Goal: Task Accomplishment & Management: Manage account settings

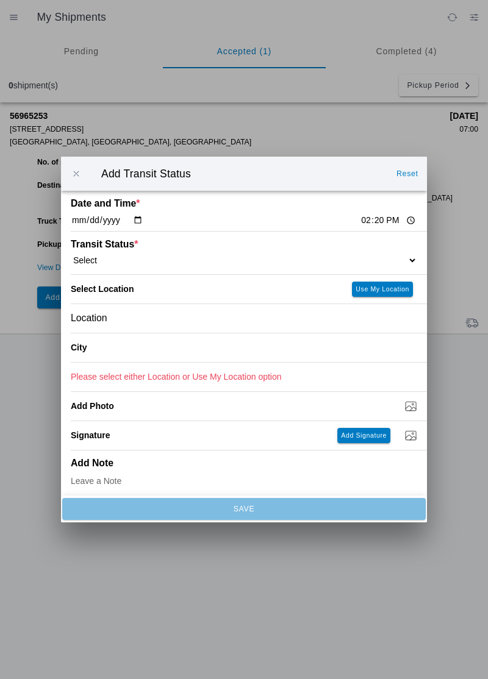
click at [165, 257] on select "Select Arrive at Drop Off Arrive at Pickup Break Start Break Stop Depart Drop O…" at bounding box center [244, 260] width 346 height 11
select select "ARVDLVLOC"
click at [0, 0] on slot "Use My Location" at bounding box center [0, 0] width 0 height 0
type input "Paradise"
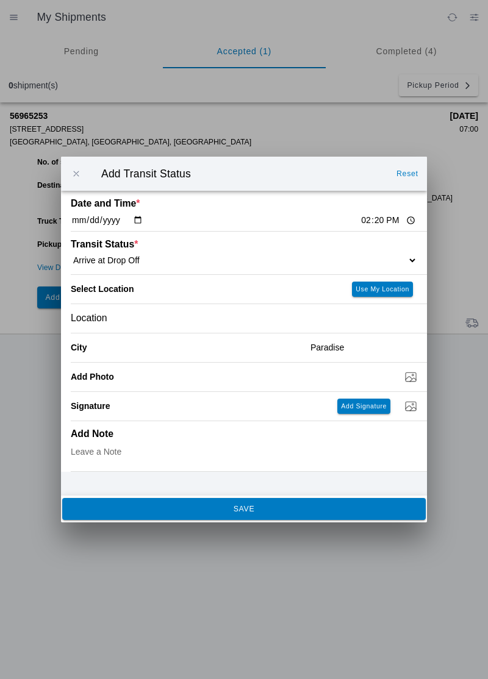
click at [113, 510] on span "SAVE" at bounding box center [243, 508] width 347 height 7
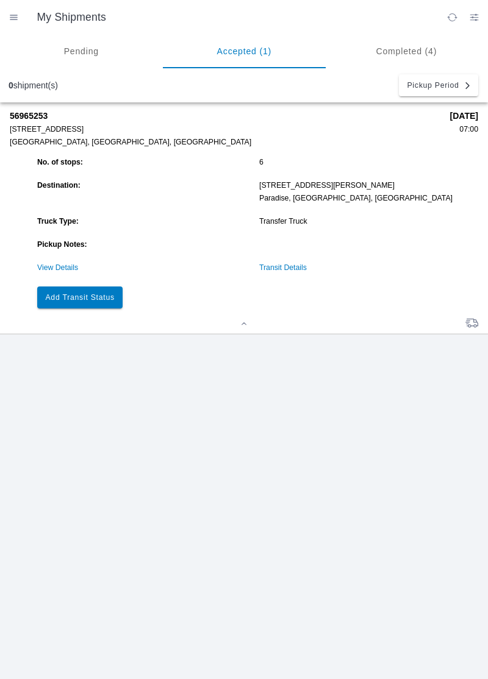
click at [68, 304] on button "Add Transit Status" at bounding box center [79, 298] width 85 height 22
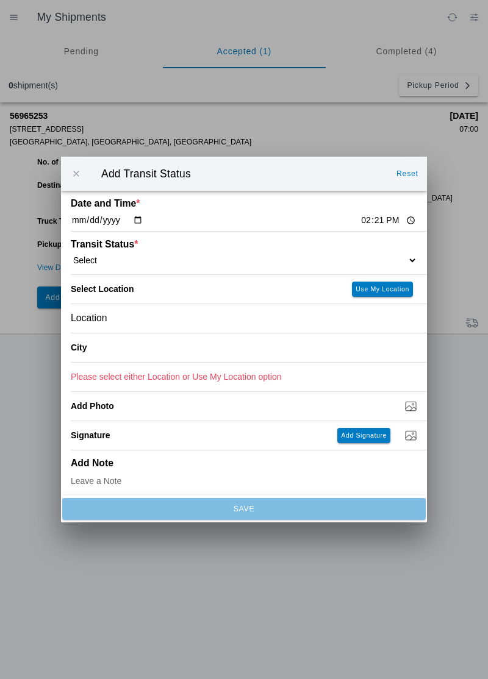
click at [360, 215] on input "14:21" at bounding box center [388, 220] width 57 height 13
type input "09:00"
click at [382, 243] on div "Transit Status * Select Arrive at Drop Off Arrive at Pickup Break Start Break S…" at bounding box center [244, 253] width 346 height 43
click at [362, 261] on select "Select Arrive at Drop Off Arrive at Pickup Break Start Break Stop Depart Drop O…" at bounding box center [244, 260] width 346 height 11
select select "BREAKSTART"
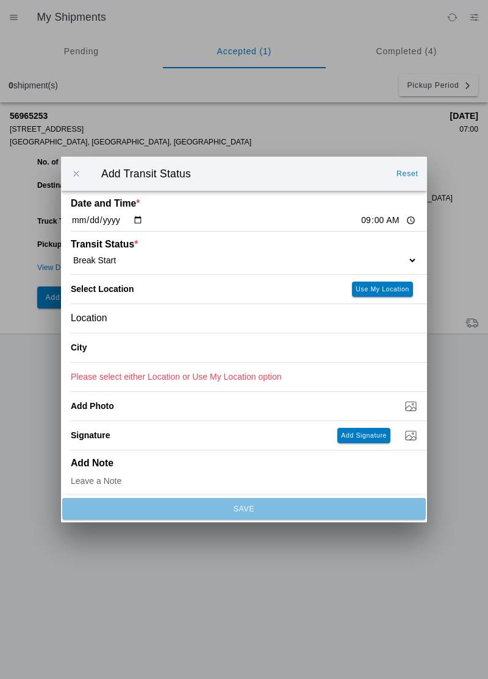
click at [0, 0] on slot "Use My Location" at bounding box center [0, 0] width 0 height 0
type input "Paradise"
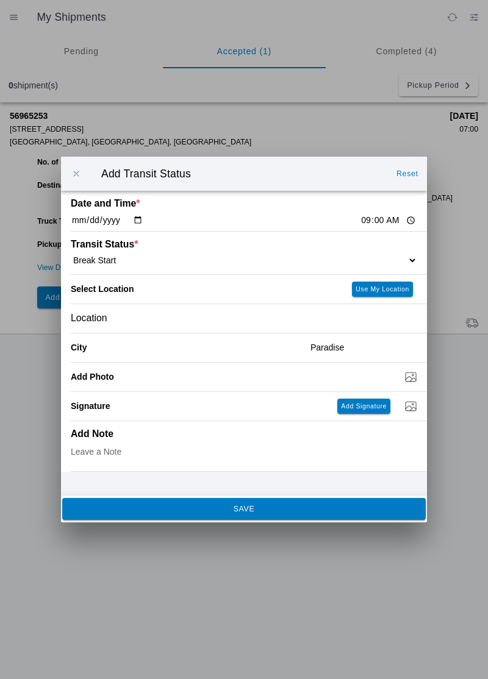
click at [297, 504] on button "SAVE" at bounding box center [243, 509] width 363 height 22
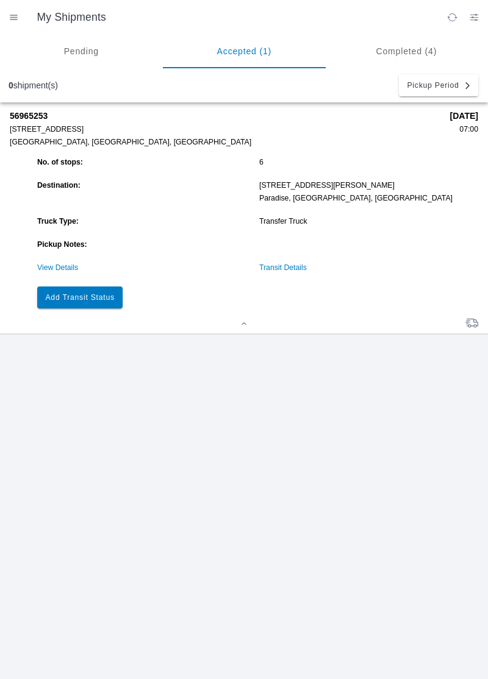
click at [0, 0] on slot "Add Transit Status" at bounding box center [0, 0] width 0 height 0
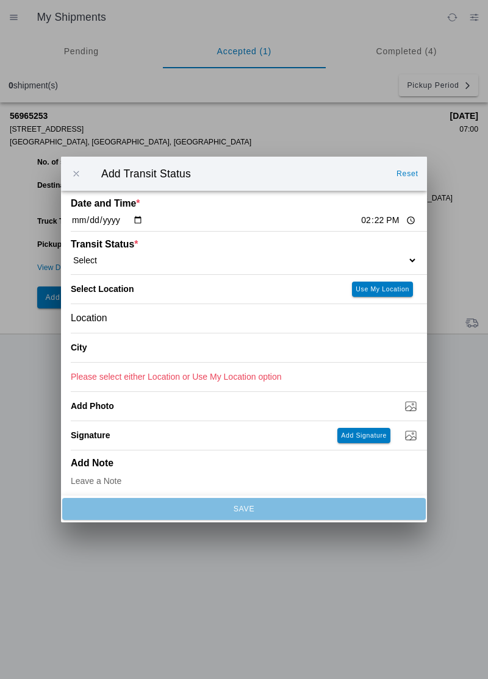
click at [360, 224] on input "14:22" at bounding box center [388, 220] width 57 height 13
type input "21:30"
click at [375, 256] on select "Select Arrive at Drop Off Arrive at Pickup Break Start Break Stop Depart Drop O…" at bounding box center [244, 260] width 346 height 11
select select "BREAKSTOP"
click at [0, 0] on slot "Use My Location" at bounding box center [0, 0] width 0 height 0
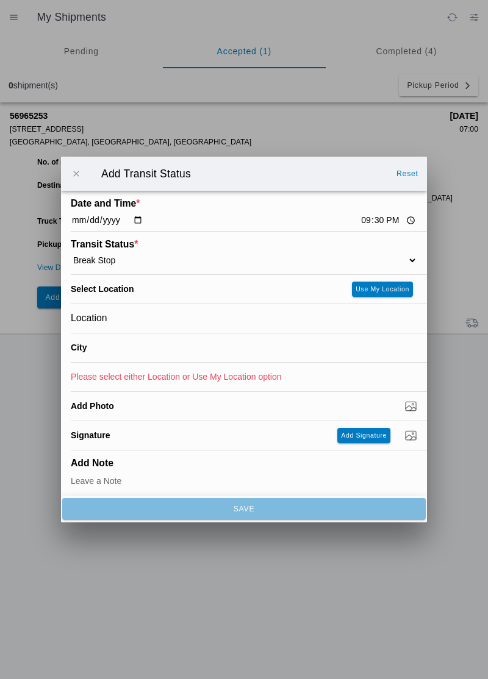
type input "Paradise"
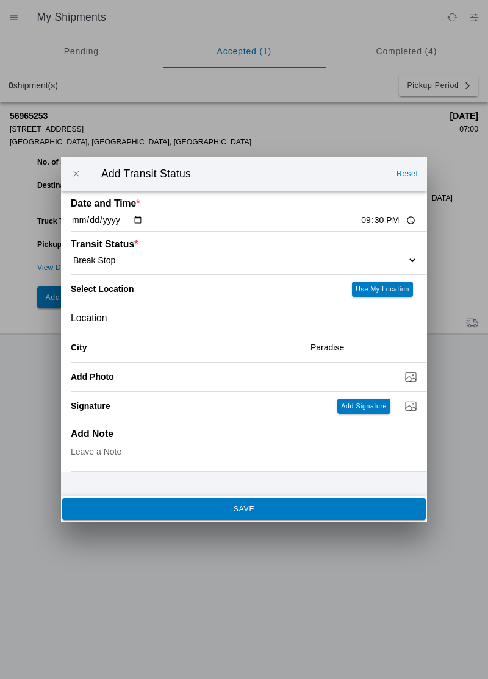
click at [374, 511] on span "SAVE" at bounding box center [243, 508] width 347 height 7
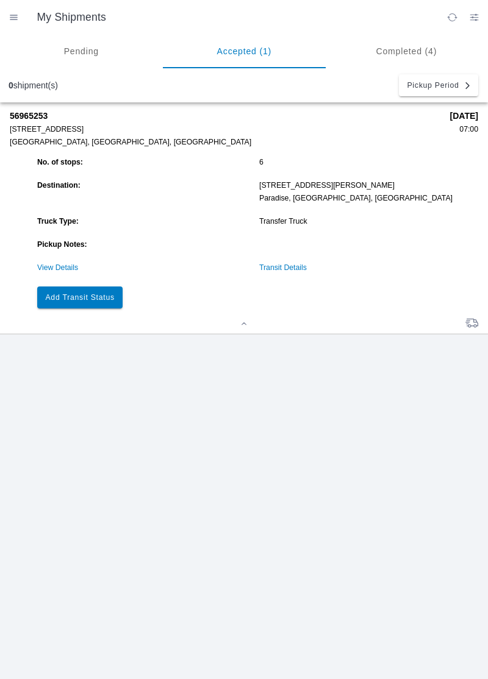
click at [0, 0] on slot "Add Transit Status" at bounding box center [0, 0] width 0 height 0
click at [79, 306] on button "Add Transit Status" at bounding box center [79, 298] width 85 height 22
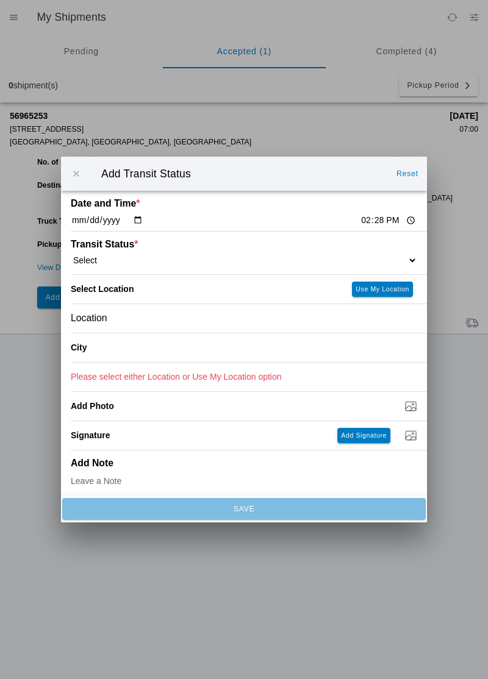
click at [360, 216] on input "14:28" at bounding box center [388, 220] width 57 height 13
type input "14:42"
click at [341, 257] on select "Select Arrive at Drop Off Arrive at Pickup Break Start Break Stop Depart Drop O…" at bounding box center [244, 260] width 346 height 11
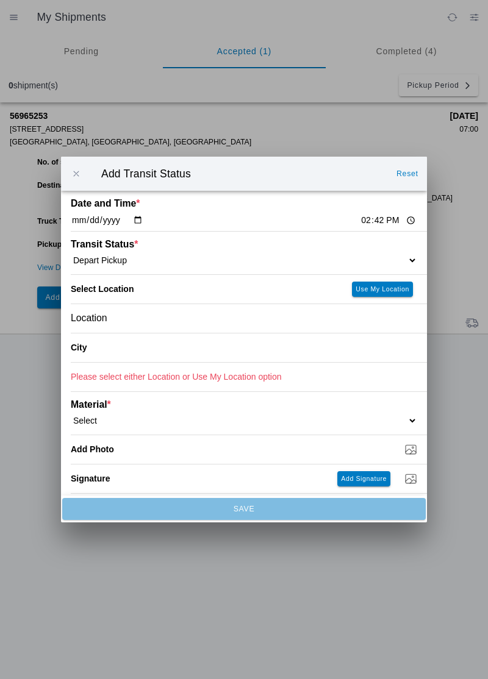
click at [290, 257] on select "Select Arrive at Drop Off Arrive at Pickup Break Start Break Stop Depart Drop O…" at bounding box center [244, 260] width 346 height 11
select select "DPTDLVLOC"
click at [378, 284] on button "Use My Location" at bounding box center [382, 289] width 61 height 15
type input "Paradise"
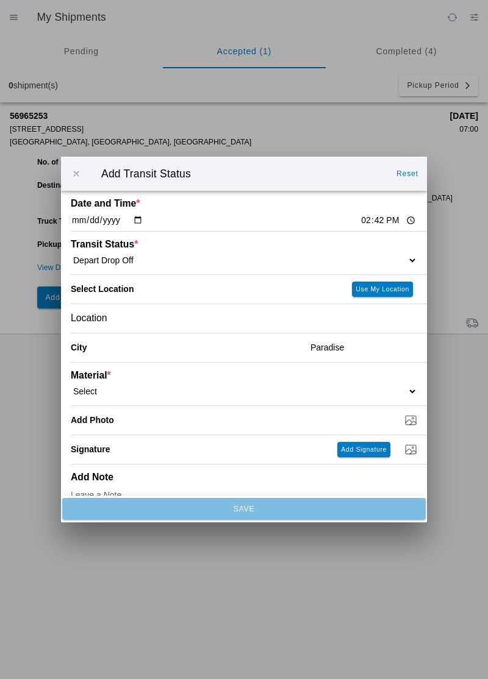
click at [277, 387] on select "Select 1" x 3" Rock 1" x 4" Rock 2" x 4" Rock Asphalt Cold Patch Backfill Spec …" at bounding box center [244, 391] width 346 height 11
select select "708650"
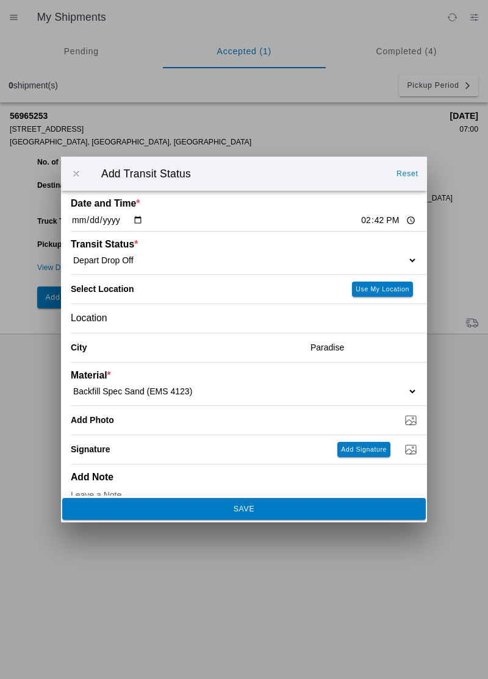
click at [291, 513] on span "SAVE" at bounding box center [243, 508] width 347 height 7
